Goal: Task Accomplishment & Management: Complete application form

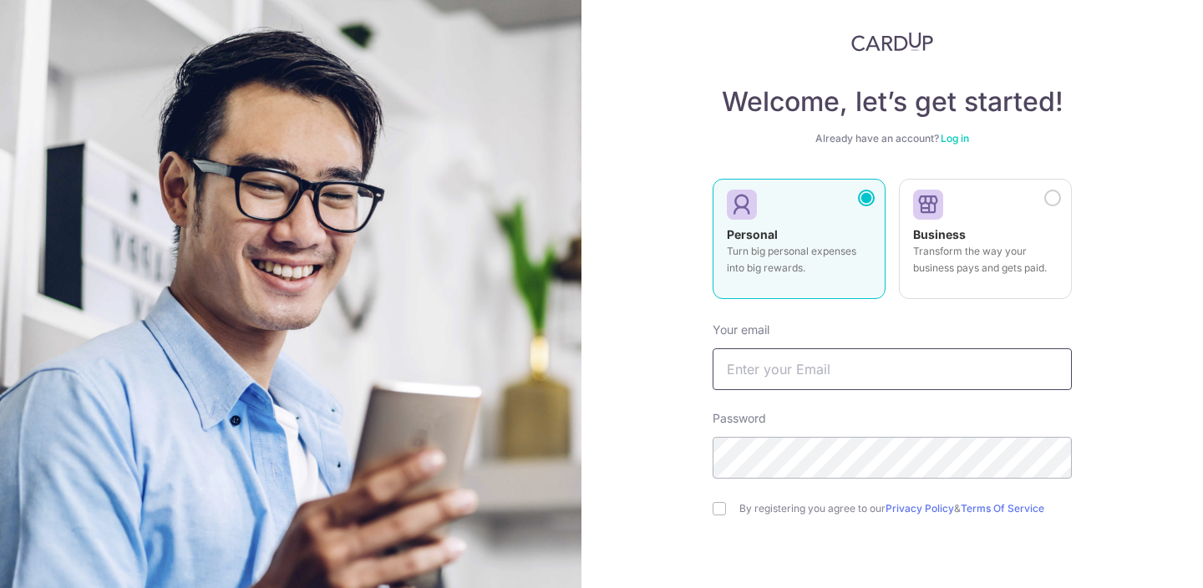
scroll to position [31, 0]
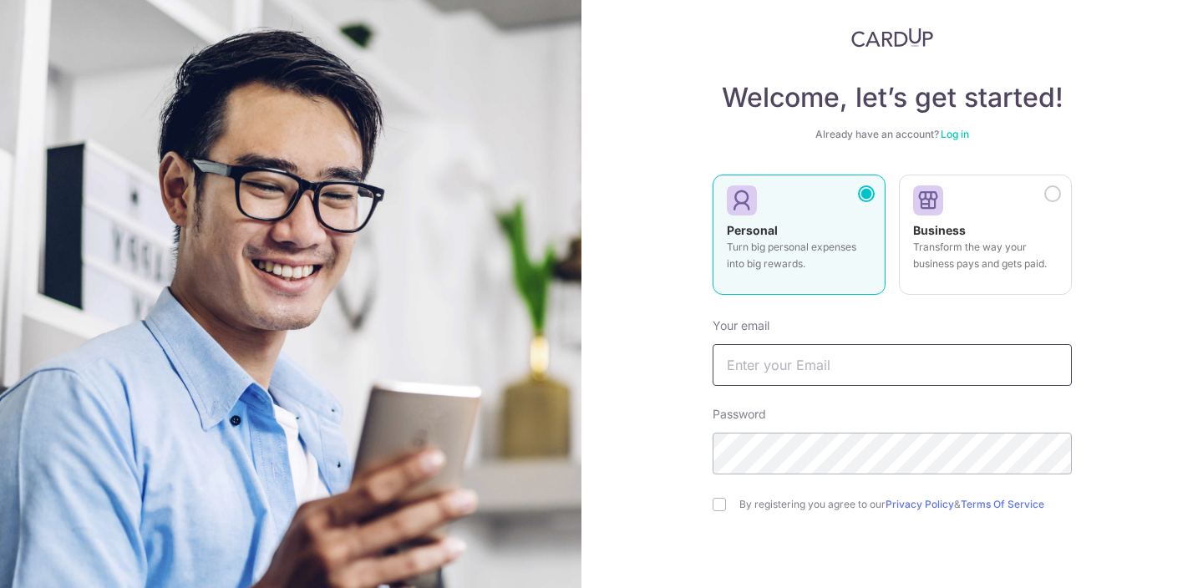
click at [842, 374] on input "text" at bounding box center [892, 365] width 359 height 42
type input "[EMAIL_ADDRESS][PERSON_NAME][DOMAIN_NAME]"
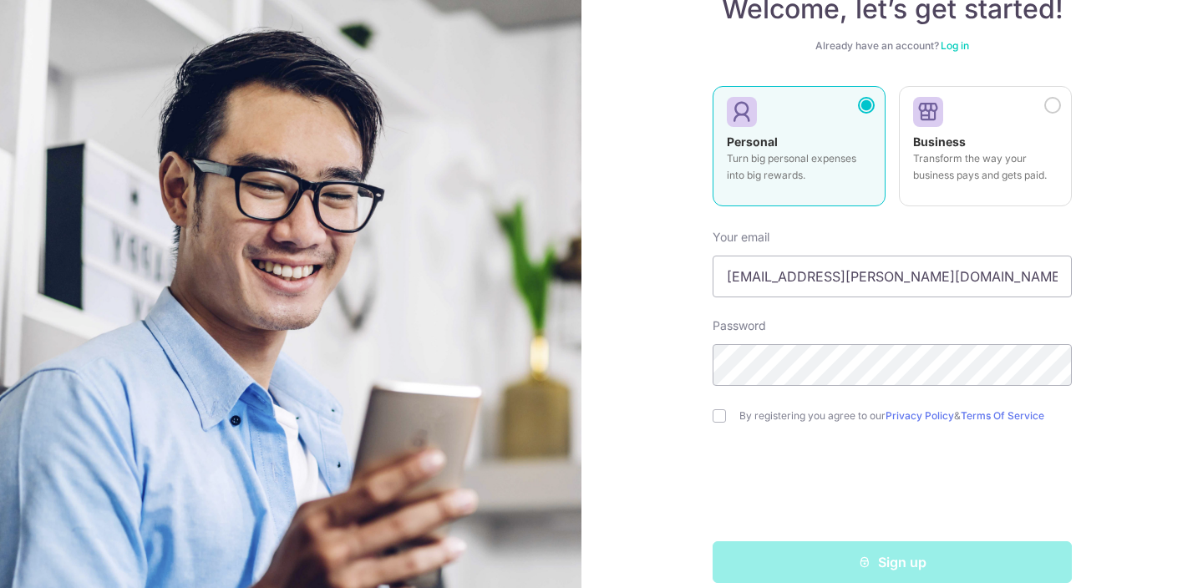
click at [774, 415] on label "By registering you agree to our Privacy Policy & Terms Of Service" at bounding box center [906, 416] width 333 height 13
click at [717, 412] on input "checkbox" at bounding box center [719, 416] width 13 height 13
checkbox input "true"
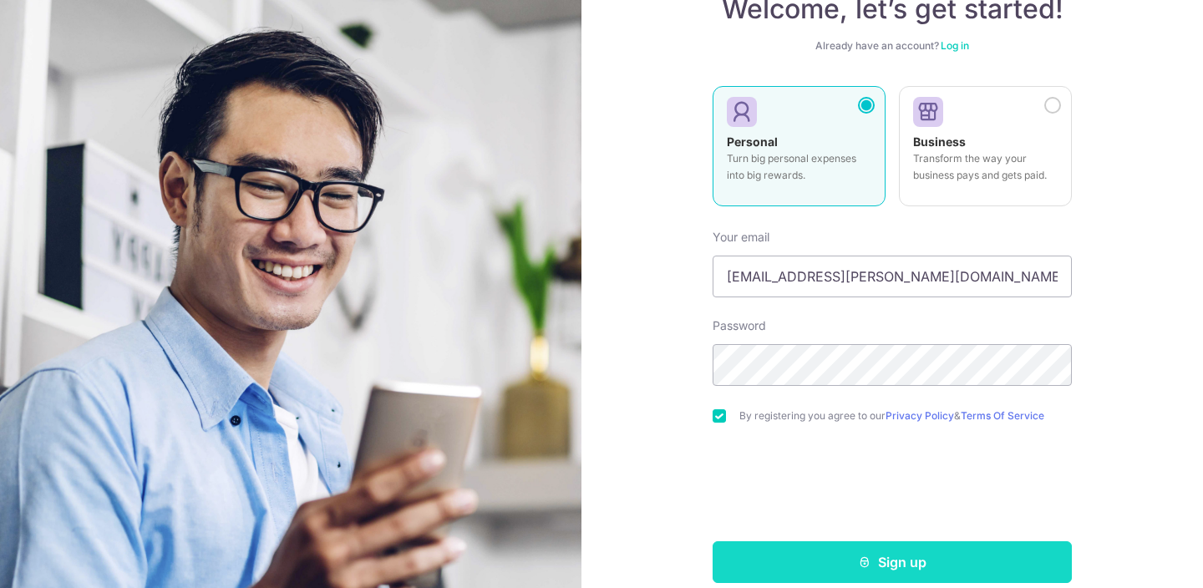
click at [847, 567] on button "Sign up" at bounding box center [892, 563] width 359 height 42
